Goal: Navigation & Orientation: Find specific page/section

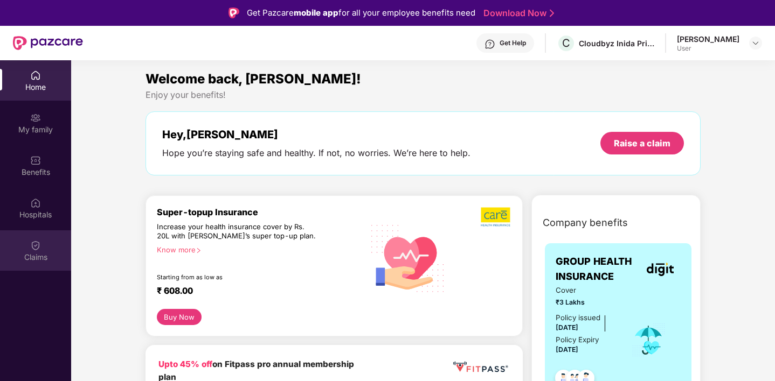
click at [36, 244] on img at bounding box center [35, 245] width 11 height 11
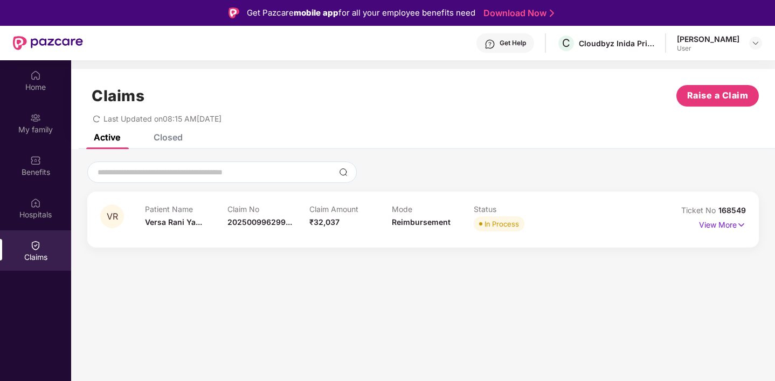
click at [599, 223] on div "Patient Name Versa Rani Ya... Claim No 202500996299... Claim Amount ₹32,037 Mod…" at bounding box center [391, 220] width 493 height 30
click at [715, 227] on p "View More" at bounding box center [722, 224] width 47 height 15
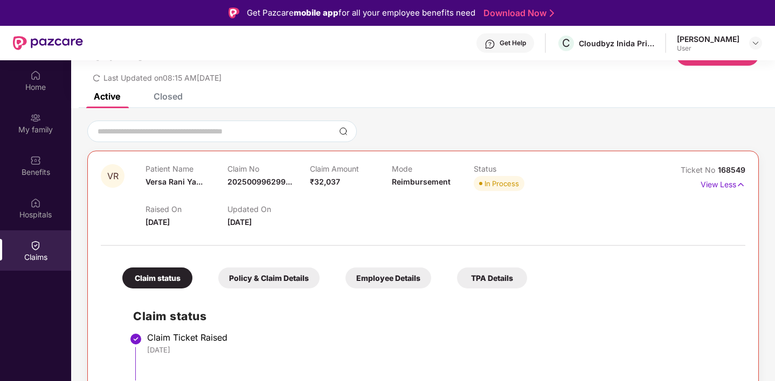
scroll to position [25, 0]
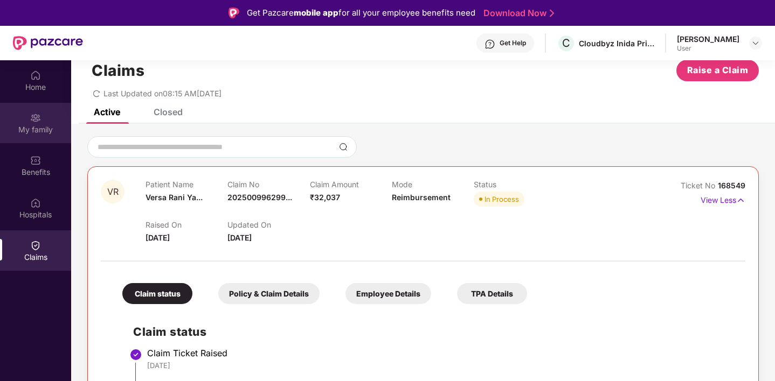
click at [46, 125] on div "My family" at bounding box center [35, 129] width 71 height 11
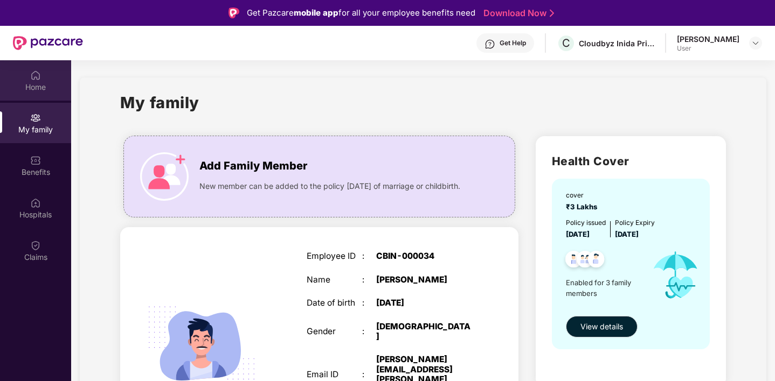
click at [36, 91] on div "Home" at bounding box center [35, 87] width 71 height 11
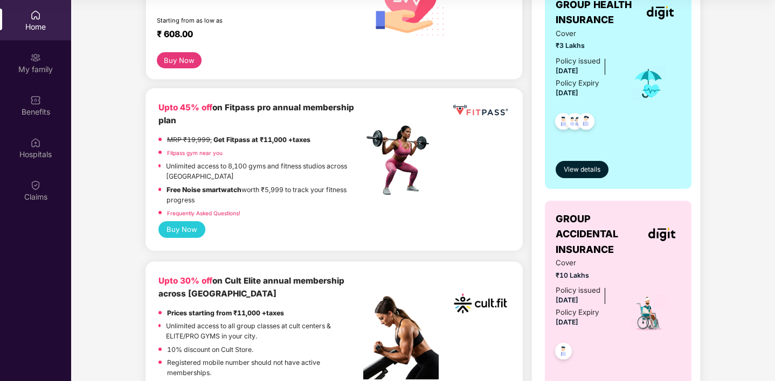
scroll to position [172, 0]
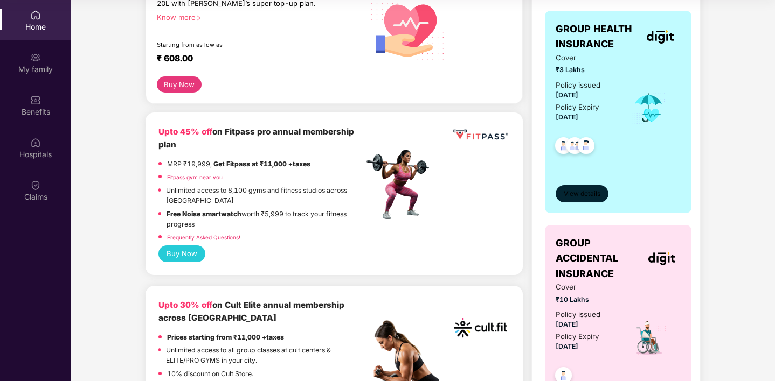
click at [579, 196] on span "View details" at bounding box center [582, 194] width 37 height 10
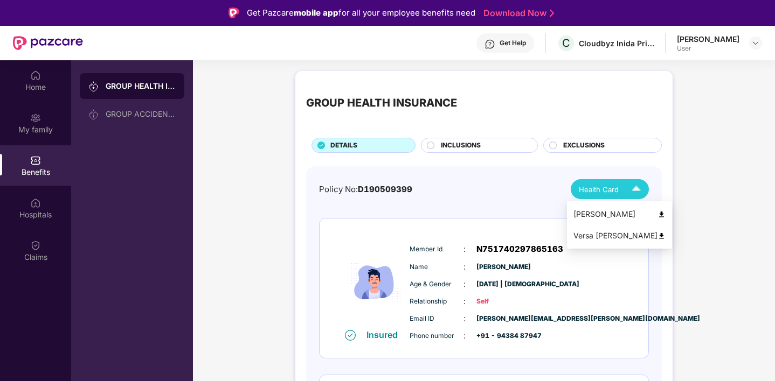
click at [630, 192] on img at bounding box center [636, 189] width 19 height 19
click at [741, 47] on div "[PERSON_NAME] User" at bounding box center [719, 43] width 85 height 19
click at [750, 43] on div at bounding box center [755, 43] width 13 height 13
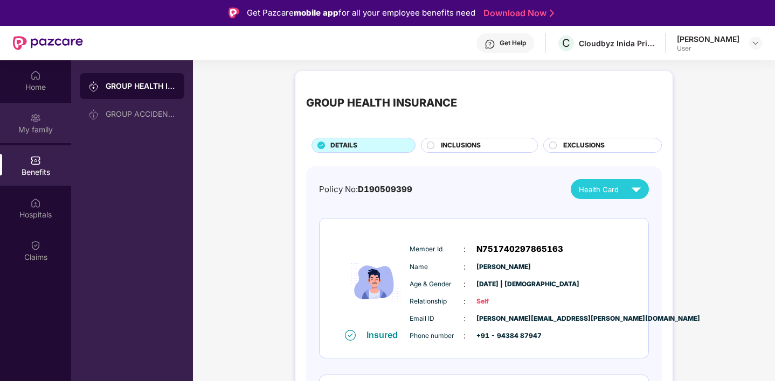
click at [43, 120] on div "My family" at bounding box center [35, 123] width 71 height 40
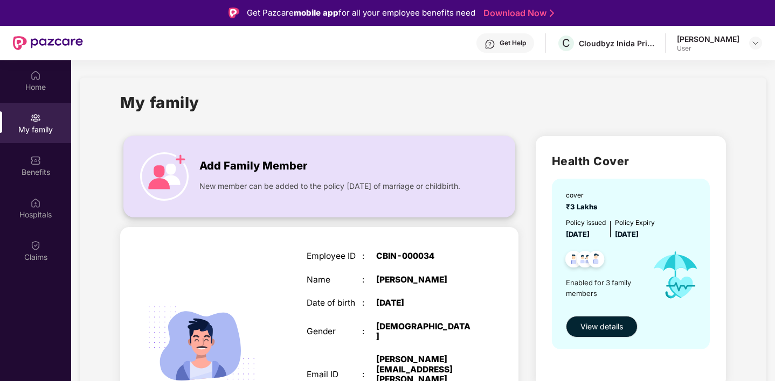
click at [256, 177] on div "New member can be added to the policy [DATE] of marriage or childbirth." at bounding box center [333, 183] width 268 height 17
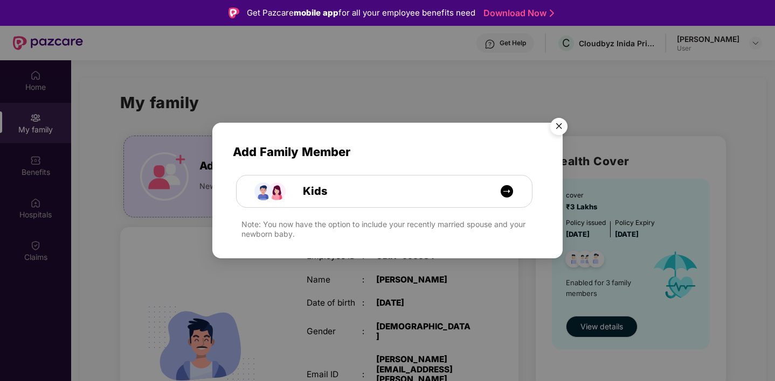
click at [558, 129] on img "Close" at bounding box center [559, 128] width 30 height 30
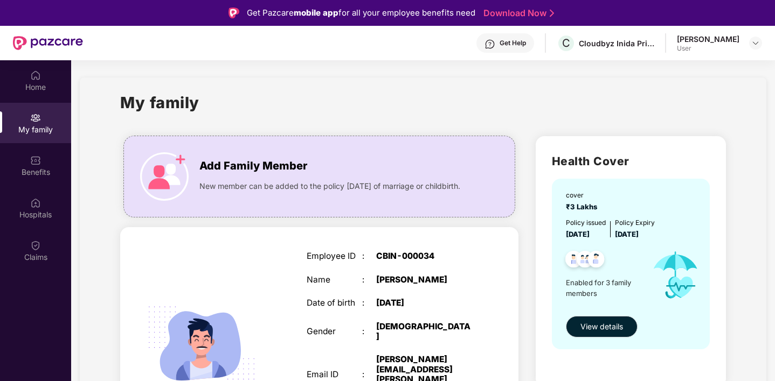
click at [684, 37] on div "[PERSON_NAME]" at bounding box center [708, 39] width 62 height 10
click at [753, 47] on img at bounding box center [755, 43] width 9 height 9
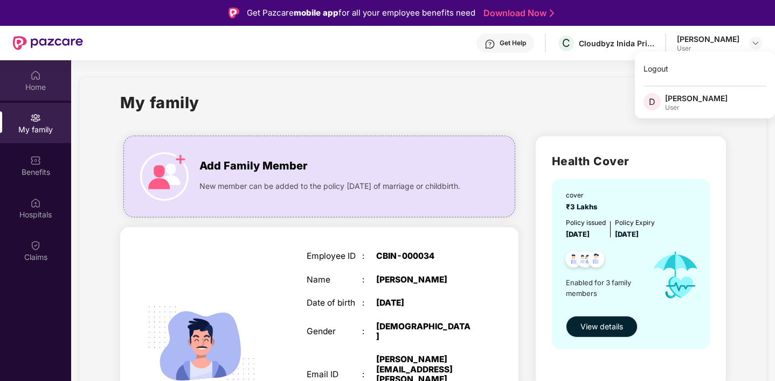
click at [38, 73] on img at bounding box center [35, 75] width 11 height 11
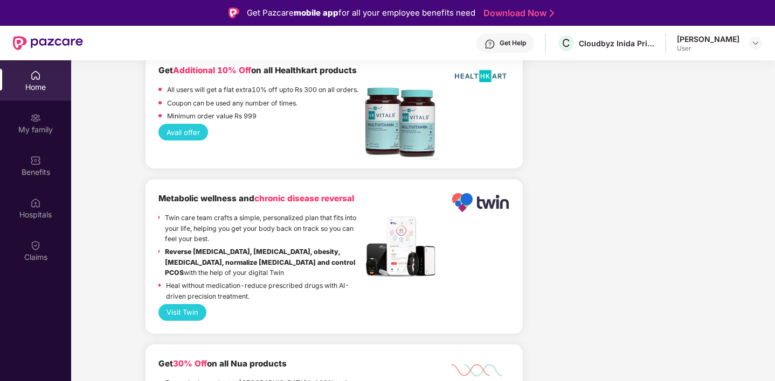
scroll to position [60, 0]
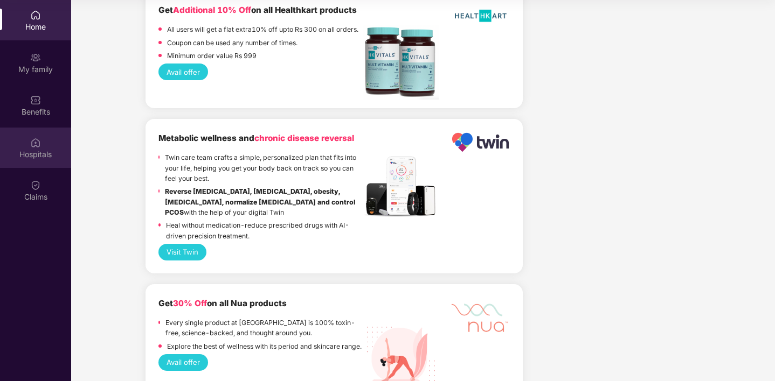
click at [33, 152] on div "Hospitals" at bounding box center [35, 154] width 71 height 11
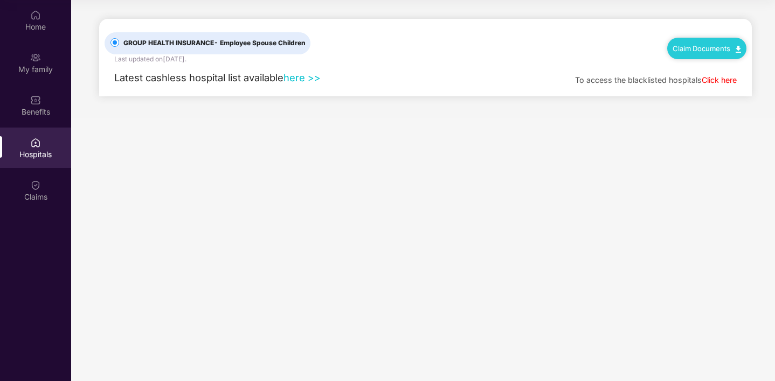
click at [313, 74] on link "here >>" at bounding box center [301, 78] width 37 height 12
